Goal: Task Accomplishment & Management: Use online tool/utility

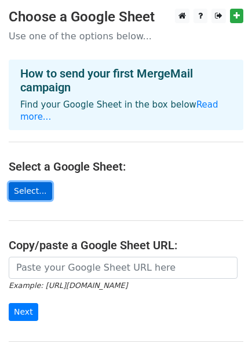
click at [28, 182] on link "Select..." at bounding box center [30, 191] width 43 height 18
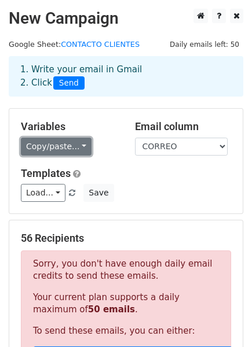
click at [80, 153] on link "Copy/paste..." at bounding box center [56, 147] width 71 height 18
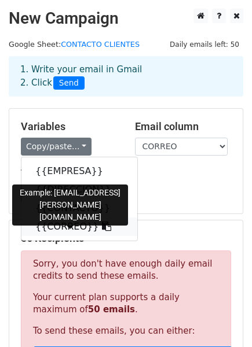
click at [84, 232] on link "{{CORREO}}" at bounding box center [79, 226] width 116 height 19
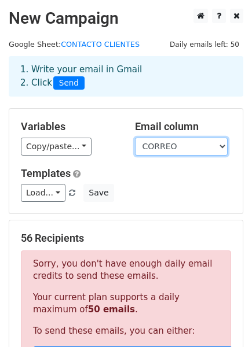
click at [197, 147] on select "EMPRESA DIRECCION CONTACTO CORREO" at bounding box center [181, 147] width 93 height 18
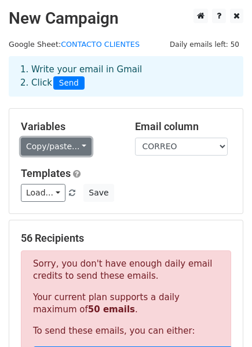
click at [65, 149] on link "Copy/paste..." at bounding box center [56, 147] width 71 height 18
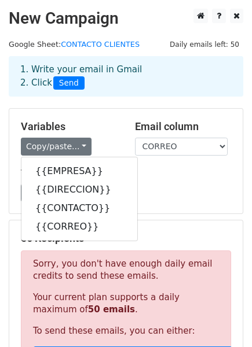
click at [95, 129] on h5 "Variables" at bounding box center [69, 126] width 97 height 13
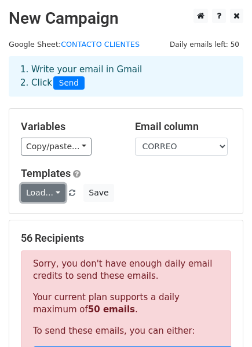
click at [43, 196] on link "Load..." at bounding box center [43, 193] width 45 height 18
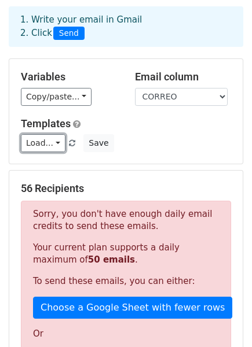
scroll to position [32, 0]
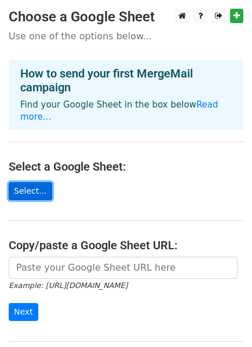
click at [34, 182] on link "Select..." at bounding box center [30, 191] width 43 height 18
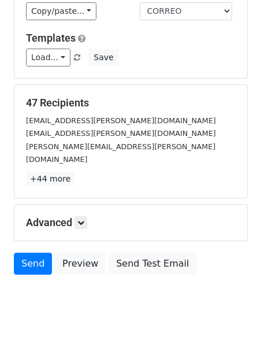
scroll to position [148, 0]
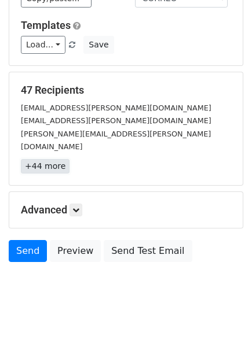
click at [49, 159] on link "+44 more" at bounding box center [45, 166] width 49 height 14
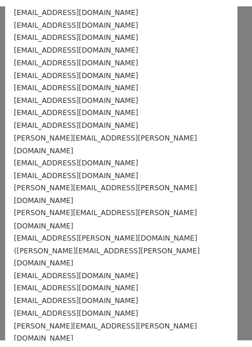
scroll to position [0, 0]
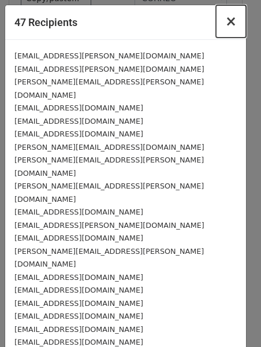
click at [217, 24] on button "×" at bounding box center [231, 21] width 30 height 32
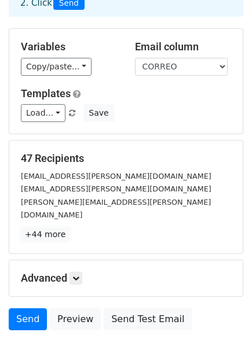
scroll to position [73, 0]
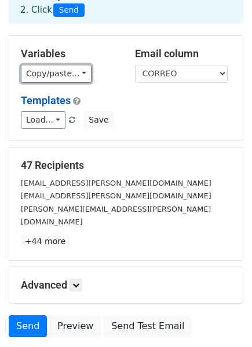
click at [57, 73] on link "Copy/paste..." at bounding box center [56, 74] width 71 height 18
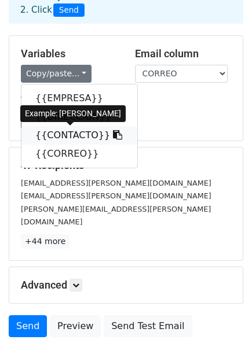
click at [88, 139] on link "{{CONTACTO}}" at bounding box center [79, 135] width 116 height 19
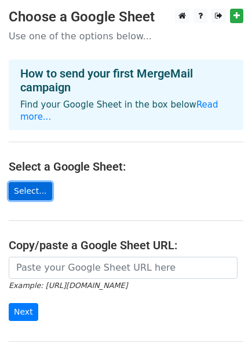
click at [23, 182] on link "Select..." at bounding box center [30, 191] width 43 height 18
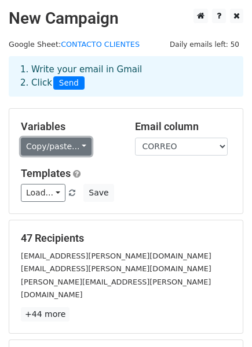
click at [77, 152] on link "Copy/paste..." at bounding box center [56, 147] width 71 height 18
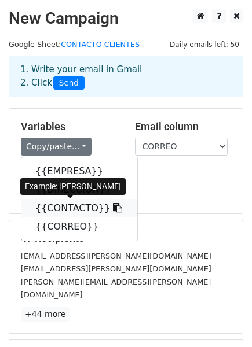
click at [72, 203] on link "{{CONTACTO}}" at bounding box center [79, 208] width 116 height 19
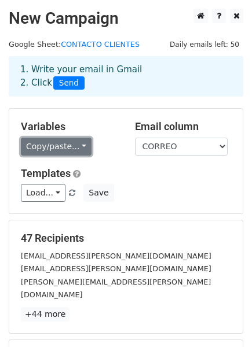
click at [63, 153] on link "Copy/paste..." at bounding box center [56, 147] width 71 height 18
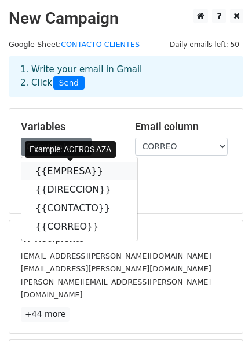
click at [73, 179] on link "{{EMPRESA}}" at bounding box center [79, 171] width 116 height 19
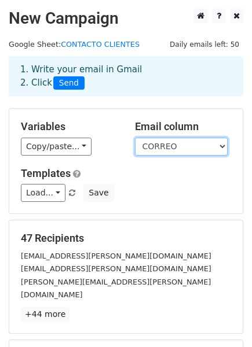
click at [167, 149] on select "EMPRESA DIRECCION CONTACTO CORREO" at bounding box center [181, 147] width 93 height 18
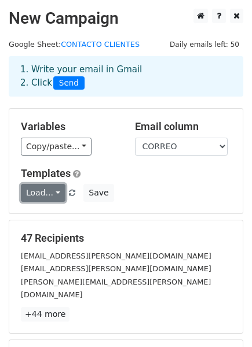
click at [33, 193] on link "Load..." at bounding box center [43, 193] width 45 height 18
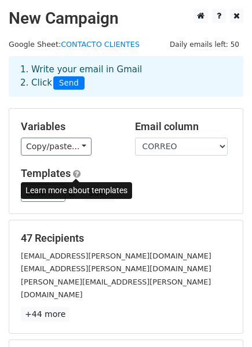
click at [76, 172] on span at bounding box center [77, 173] width 8 height 9
